Goal: Information Seeking & Learning: Learn about a topic

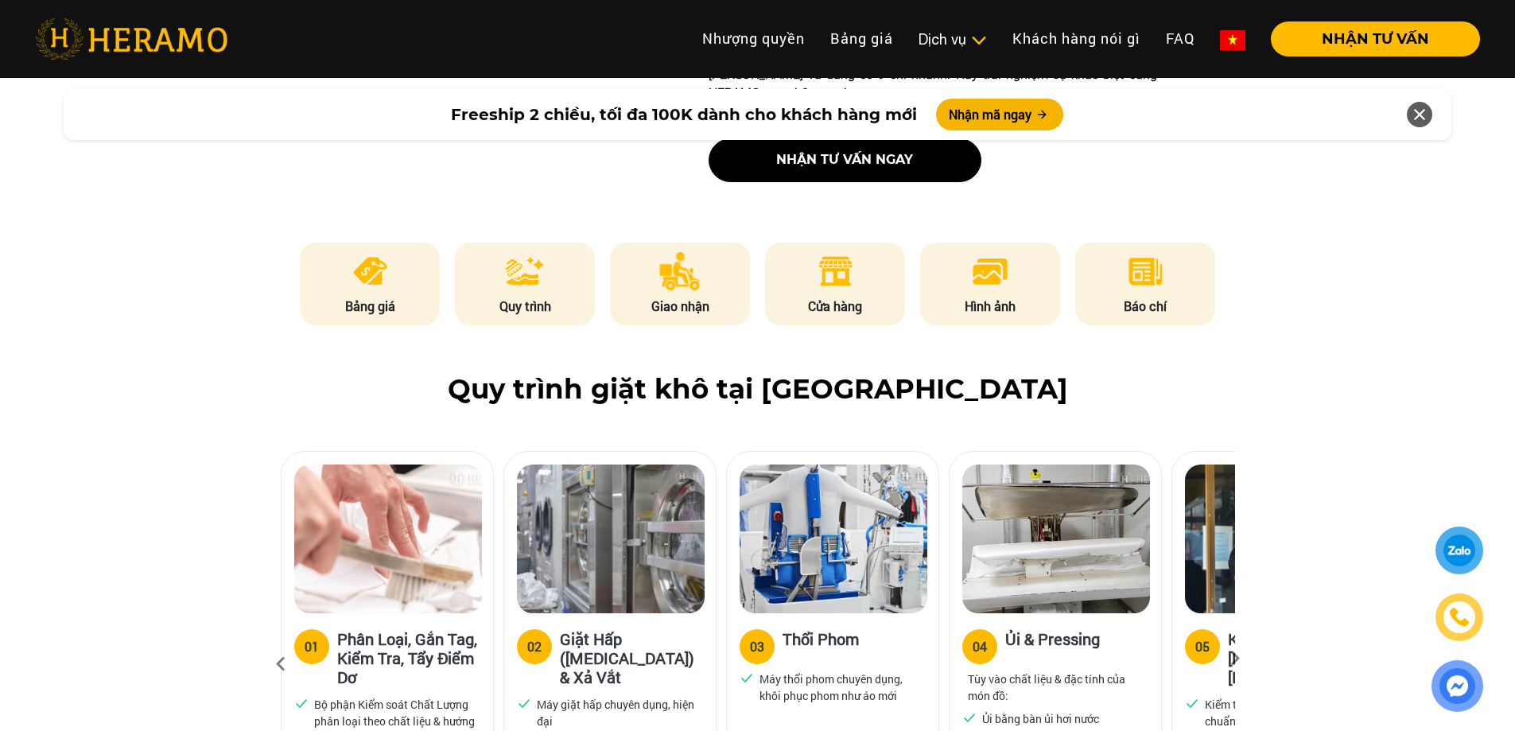
scroll to position [875, 0]
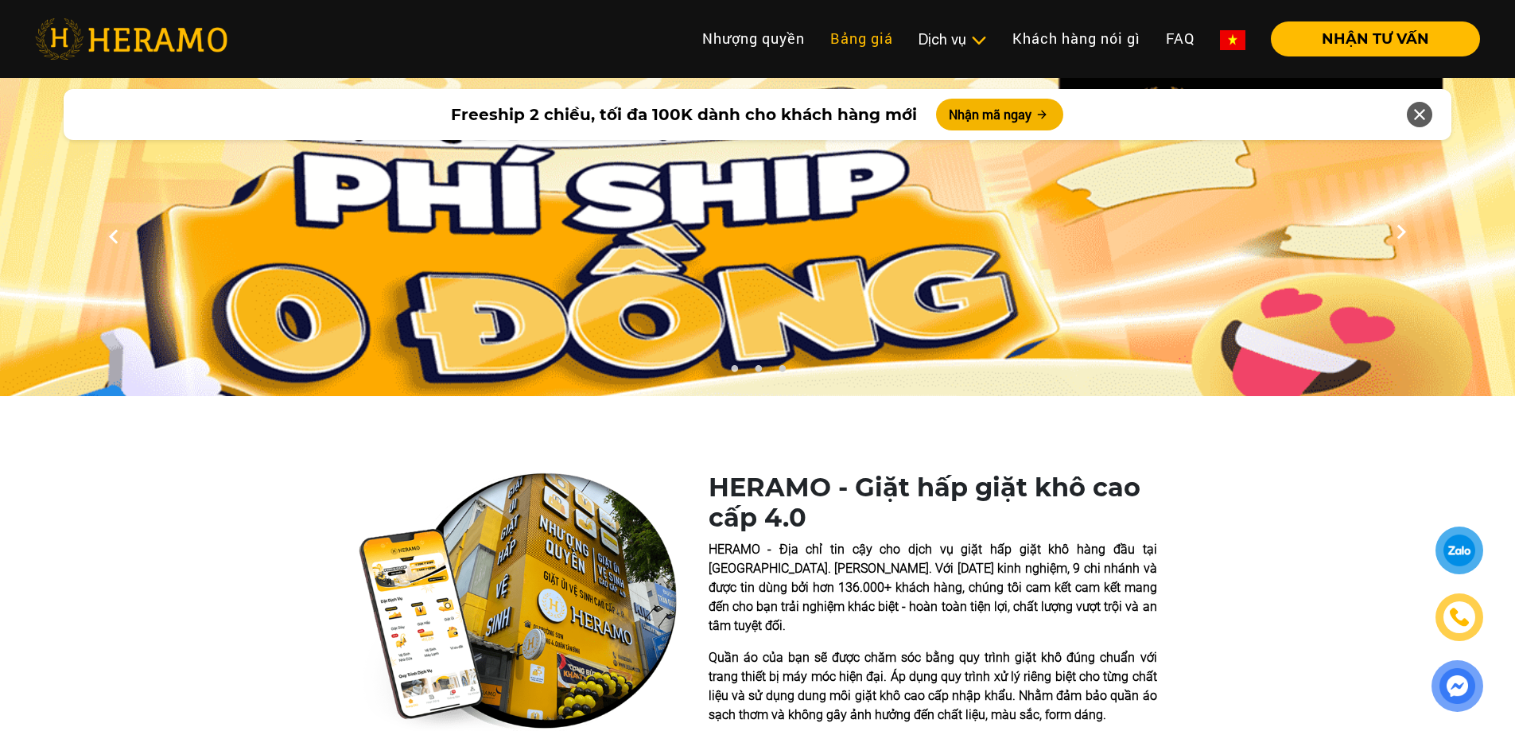
click at [860, 41] on link "Bảng giá" at bounding box center [862, 38] width 88 height 34
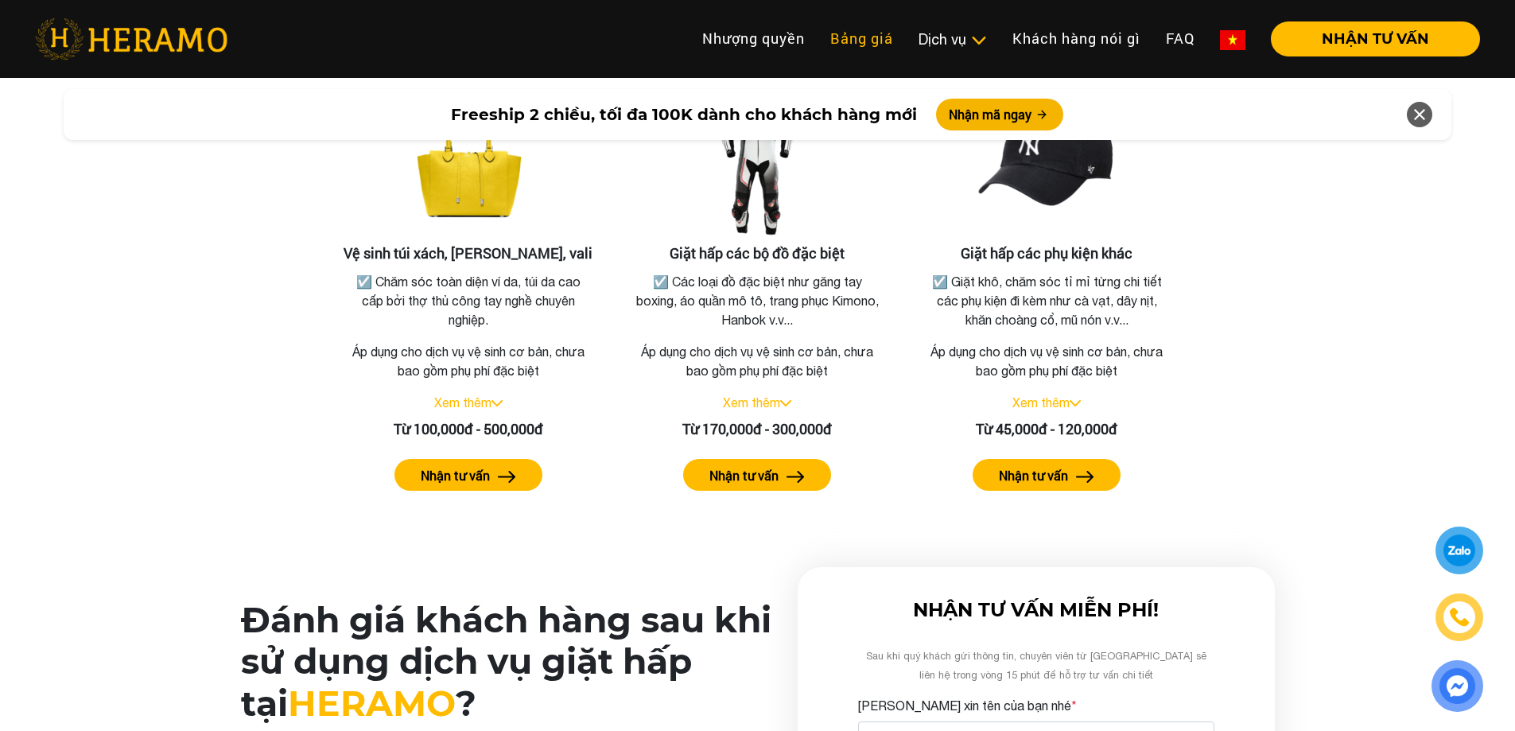
scroll to position [3413, 0]
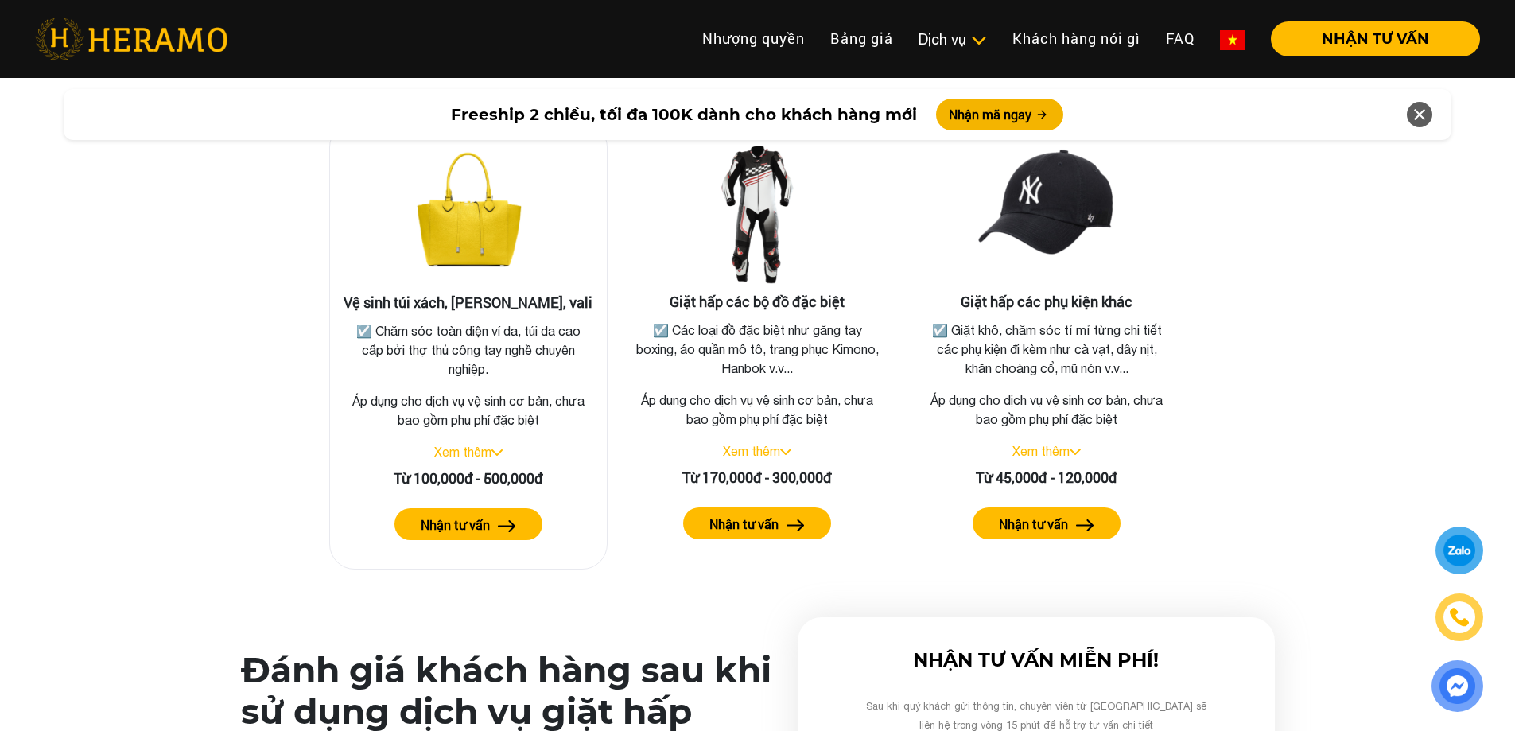
click at [491, 508] on button "Nhận tư vấn" at bounding box center [469, 524] width 148 height 32
click at [452, 294] on h3 "Vệ sinh túi xách, [PERSON_NAME], vali" at bounding box center [468, 303] width 251 height 18
click at [480, 445] on link "Xem thêm" at bounding box center [462, 452] width 57 height 14
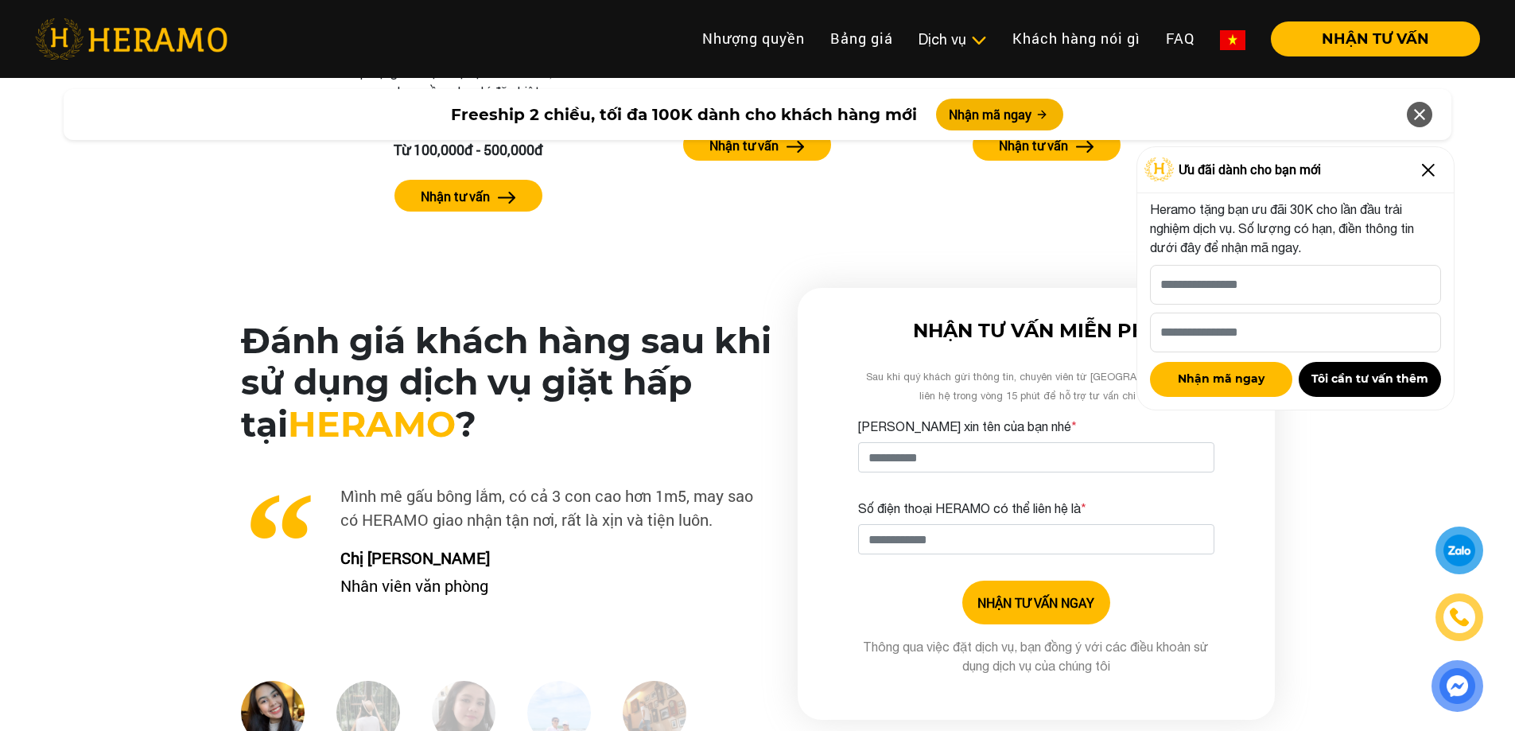
scroll to position [4048, 0]
